Goal: Task Accomplishment & Management: Use online tool/utility

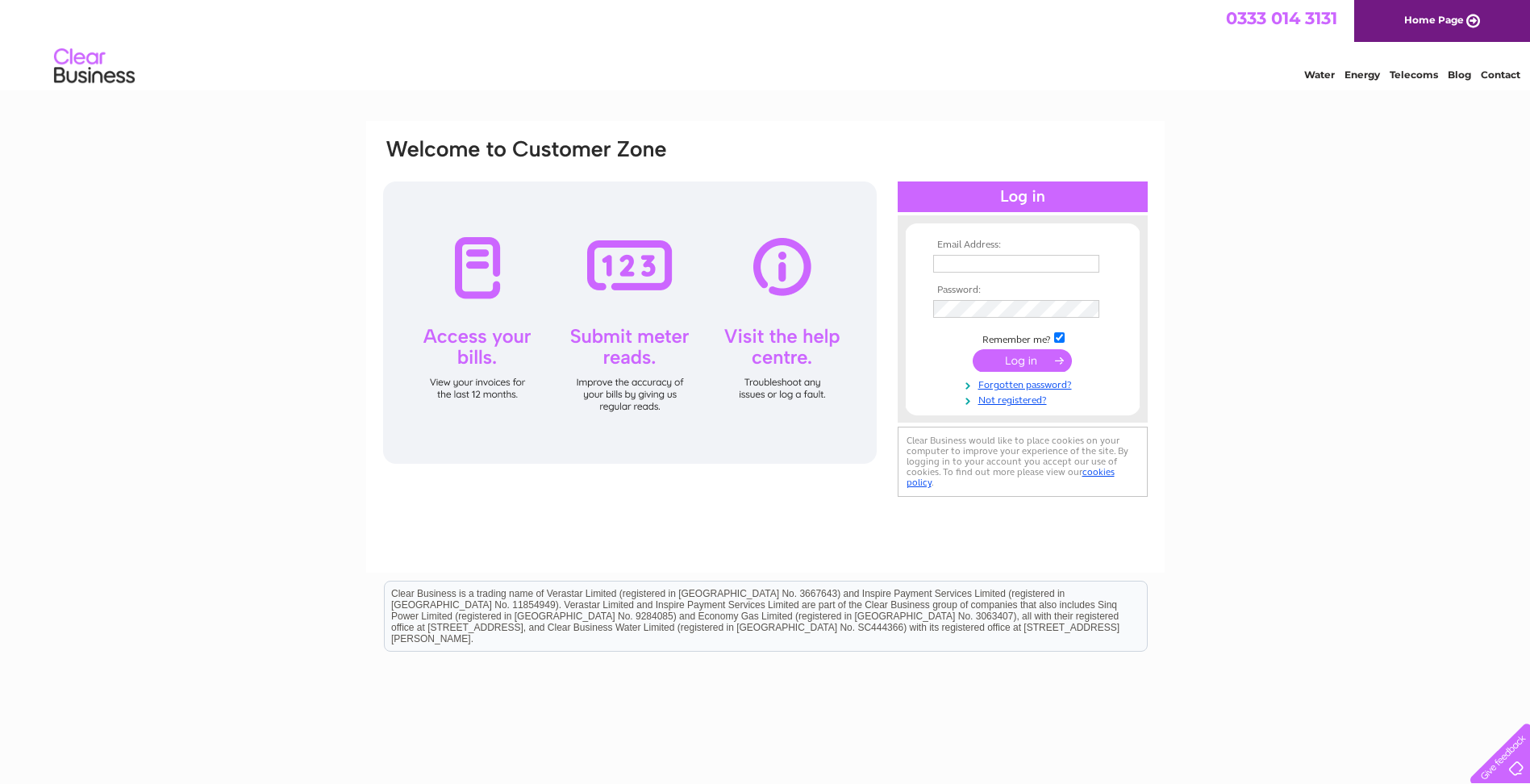
type input "kath@perkinsplasterers.com"
click at [1029, 355] on input "submit" at bounding box center [1023, 361] width 99 height 23
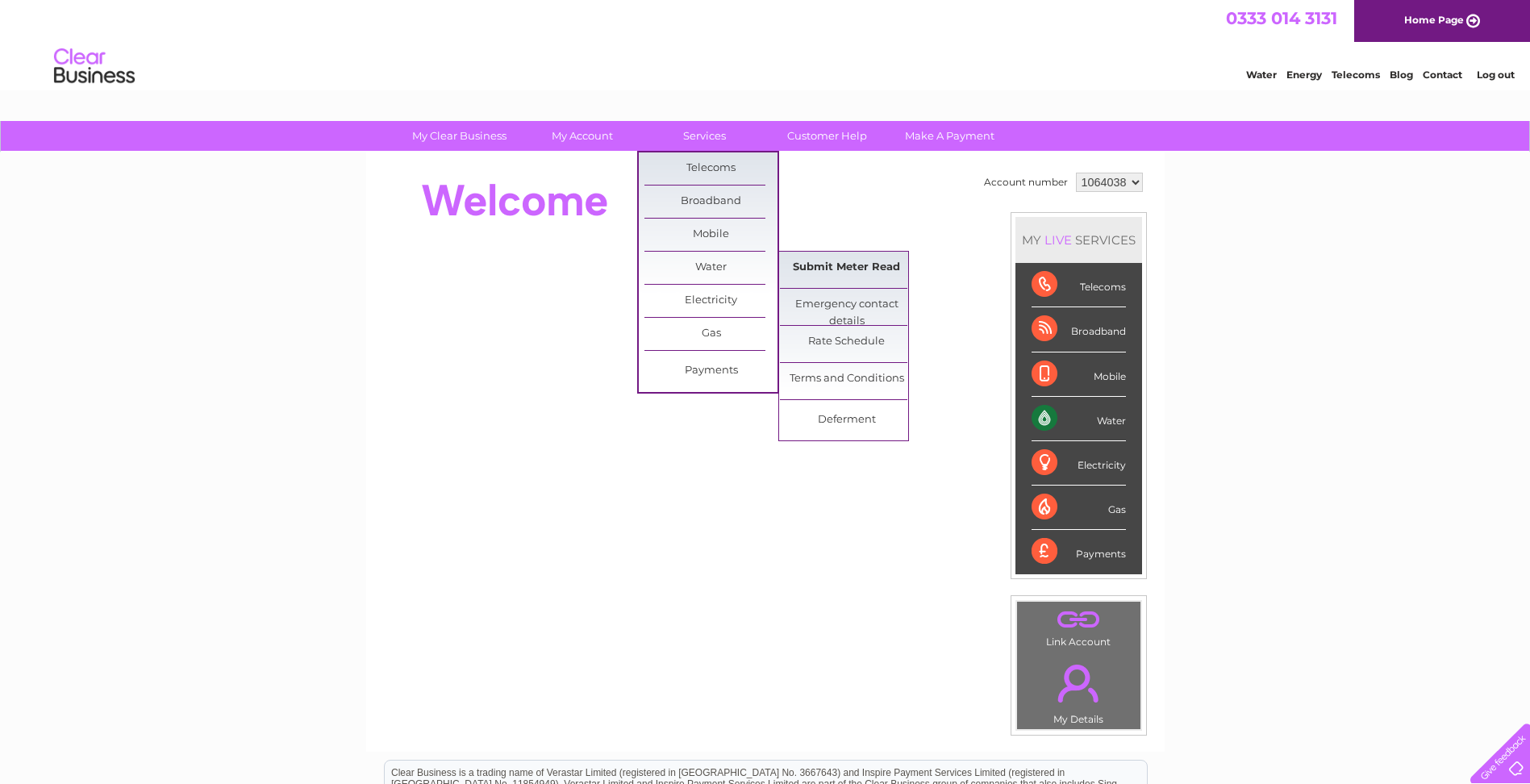
click at [876, 269] on link "Submit Meter Read" at bounding box center [846, 267] width 133 height 32
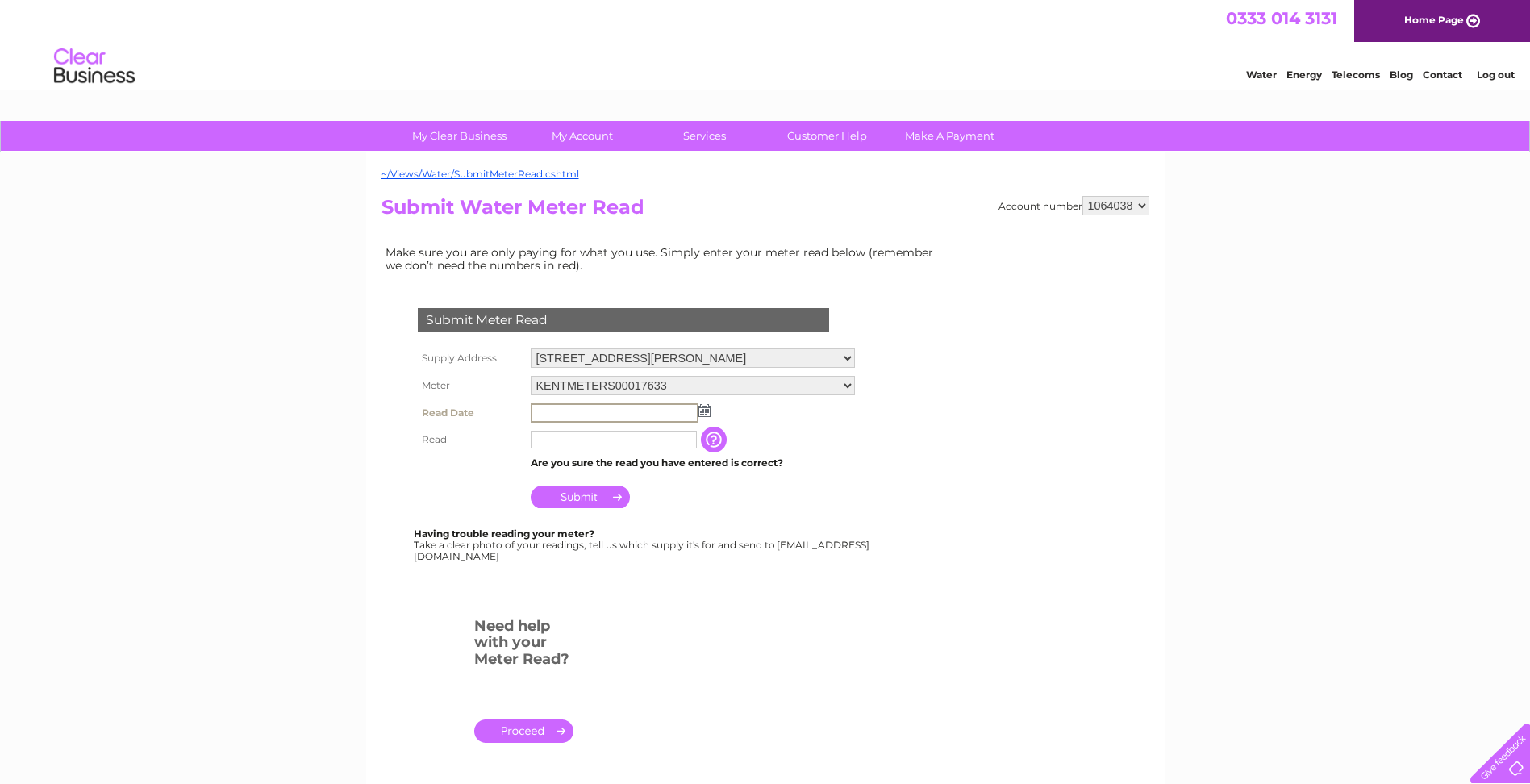
click at [561, 412] on input "text" at bounding box center [614, 413] width 168 height 19
click at [701, 409] on img at bounding box center [705, 410] width 12 height 13
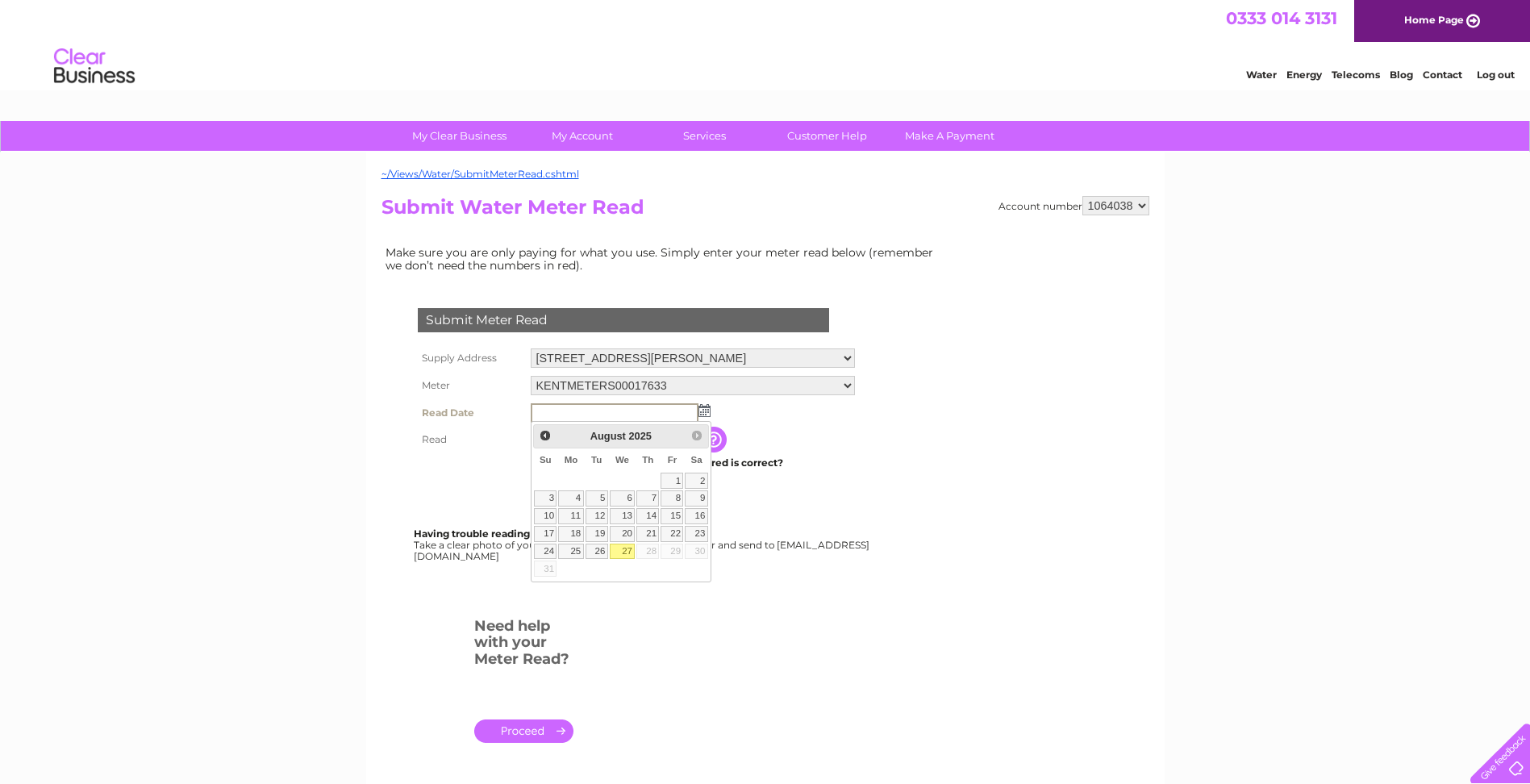
click at [626, 550] on link "27" at bounding box center [623, 551] width 26 height 17
type input "2025/08/27"
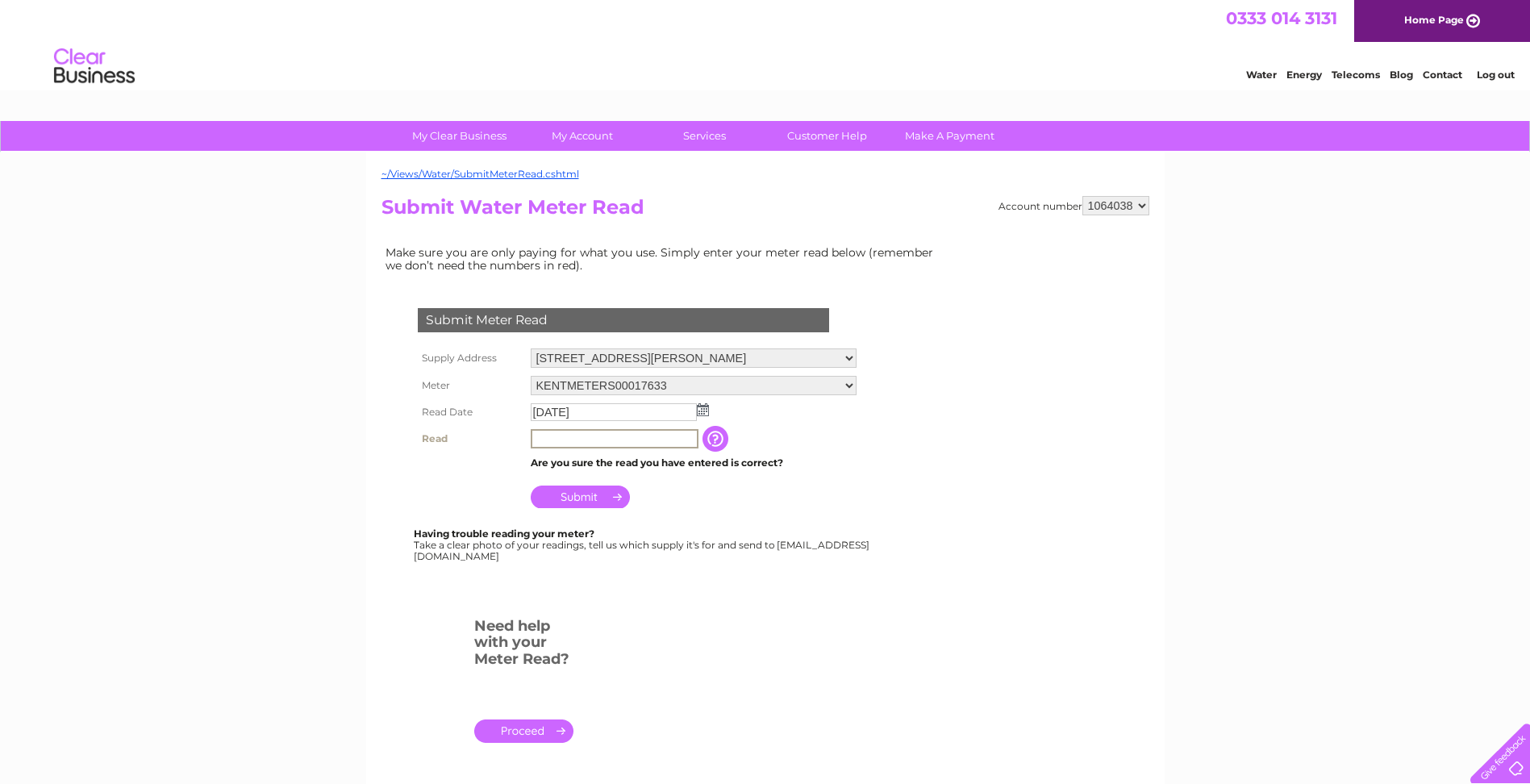
click at [586, 438] on input "text" at bounding box center [614, 439] width 168 height 19
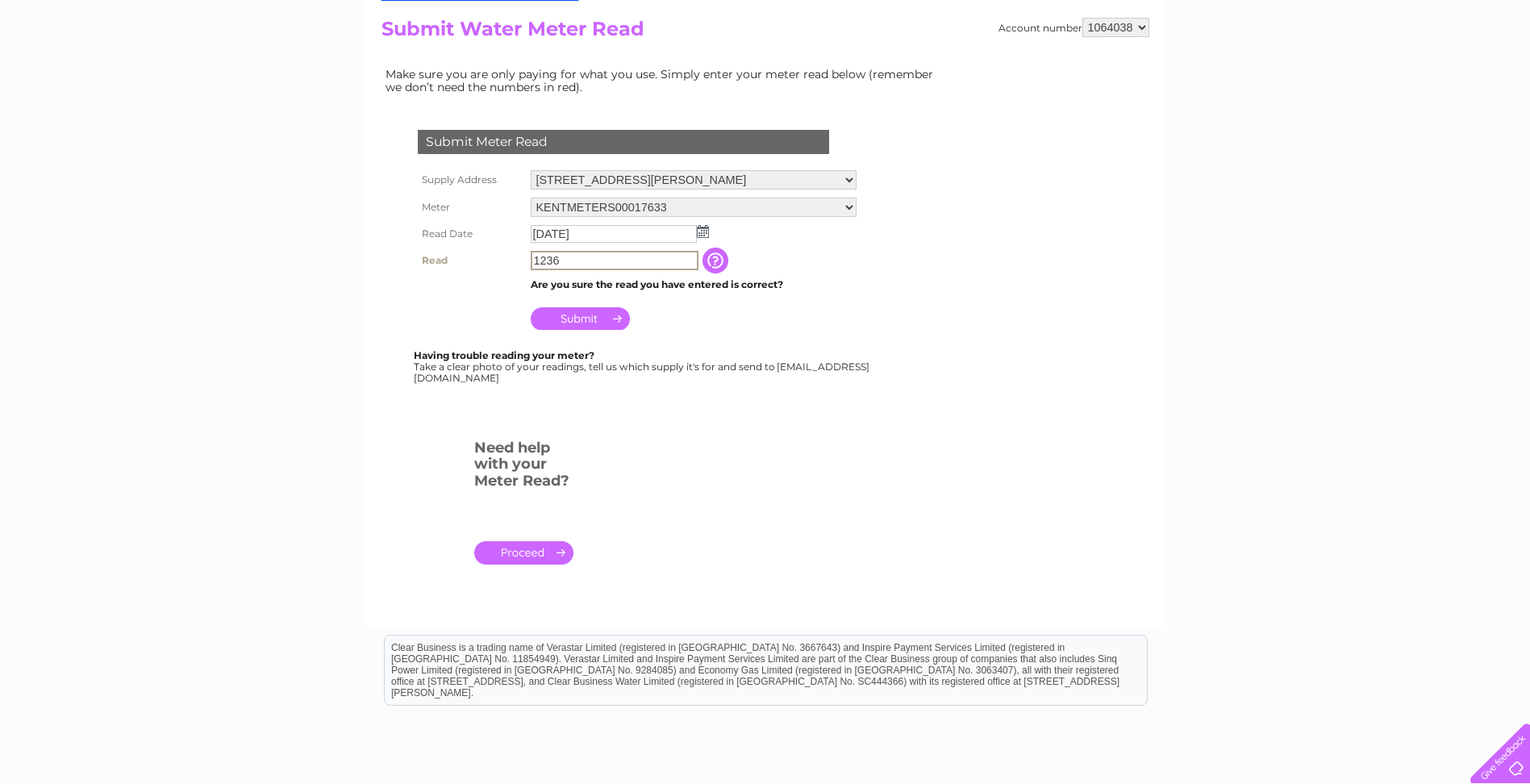
scroll to position [242, 0]
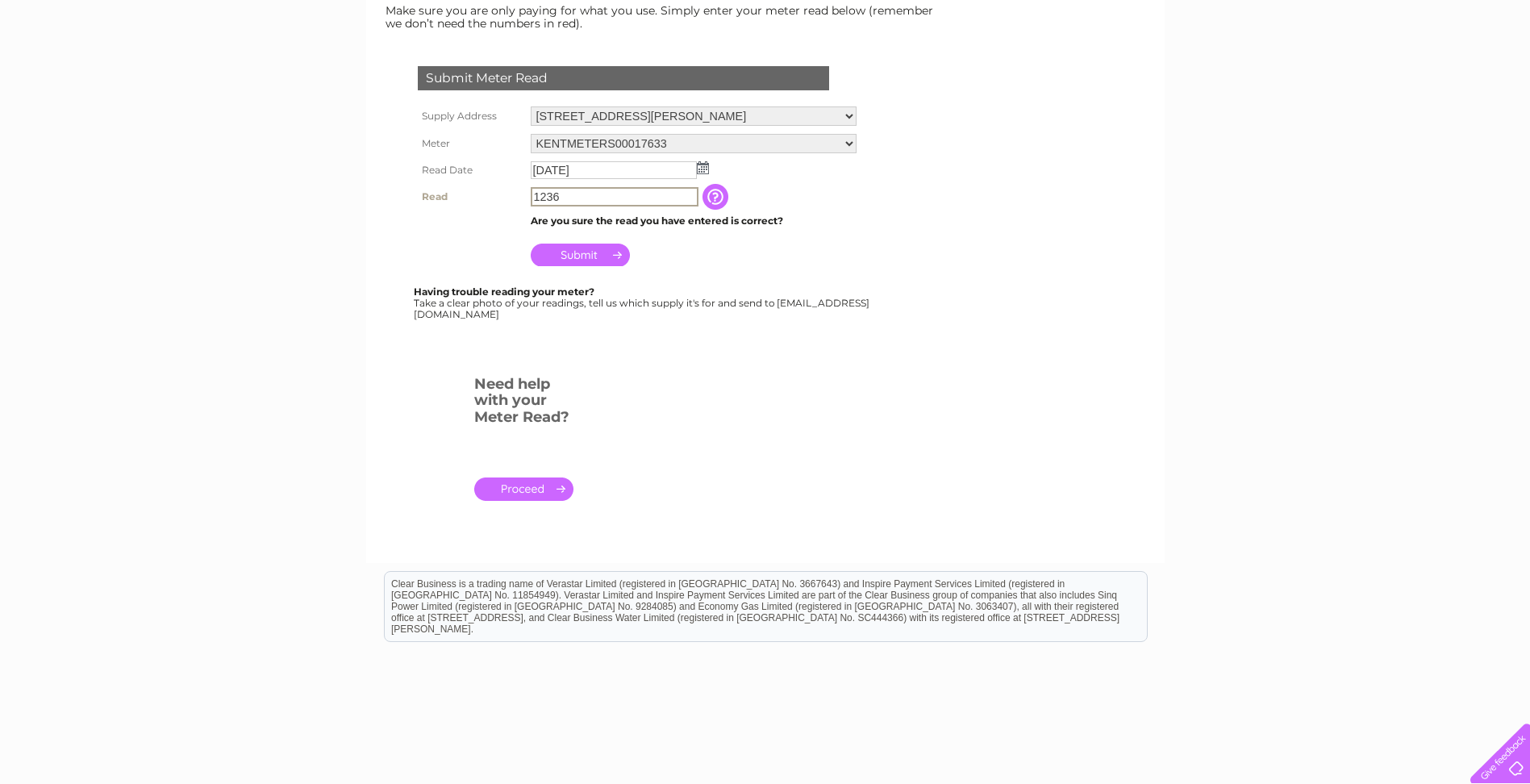
type input "1236"
click at [572, 252] on input "Submit" at bounding box center [580, 255] width 99 height 23
